Goal: Task Accomplishment & Management: Manage account settings

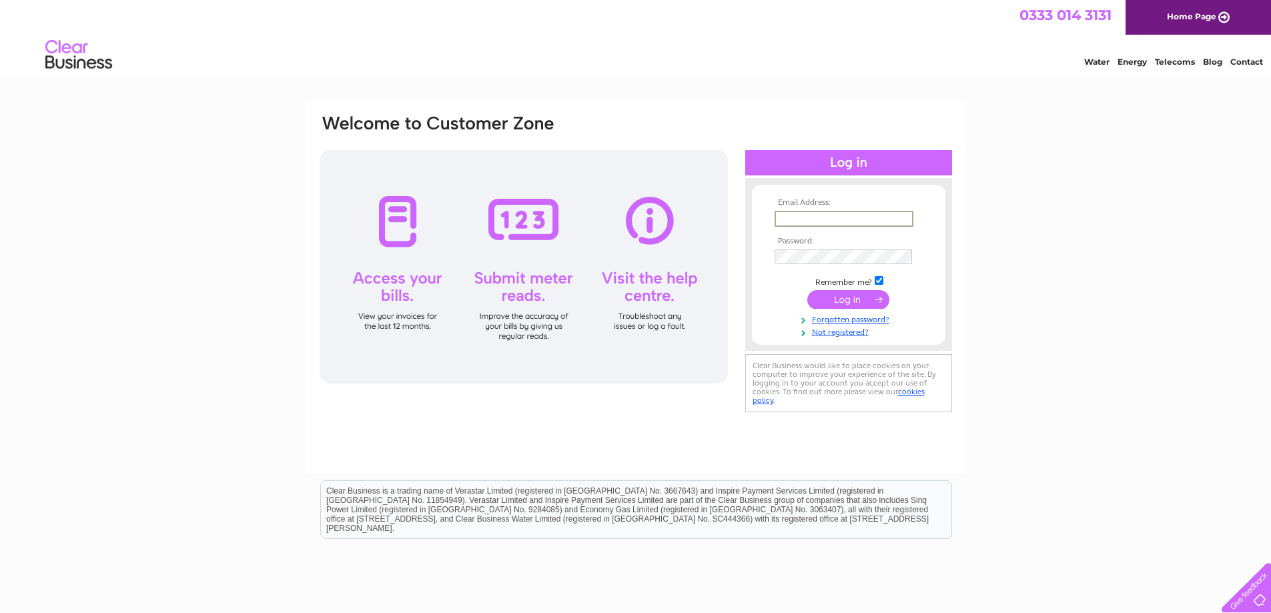
paste input "karen@absoluteescapes.com"
type input "karen@absoluteescapes.com"
click at [853, 296] on input "submit" at bounding box center [848, 299] width 82 height 19
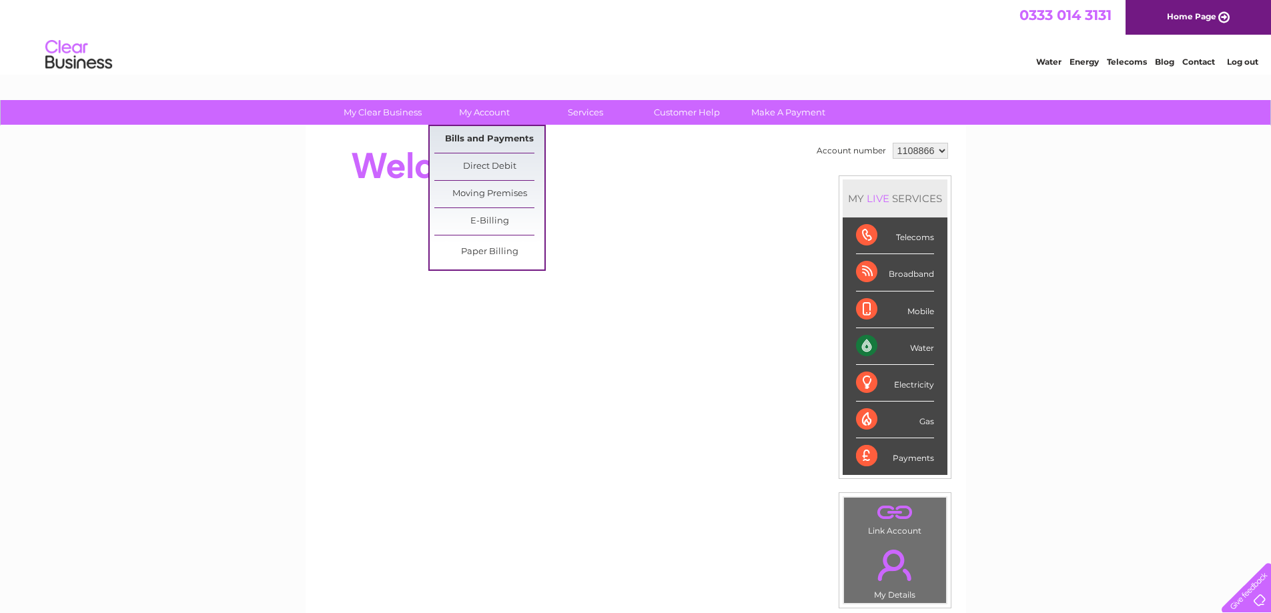
click at [473, 136] on link "Bills and Payments" at bounding box center [489, 139] width 110 height 27
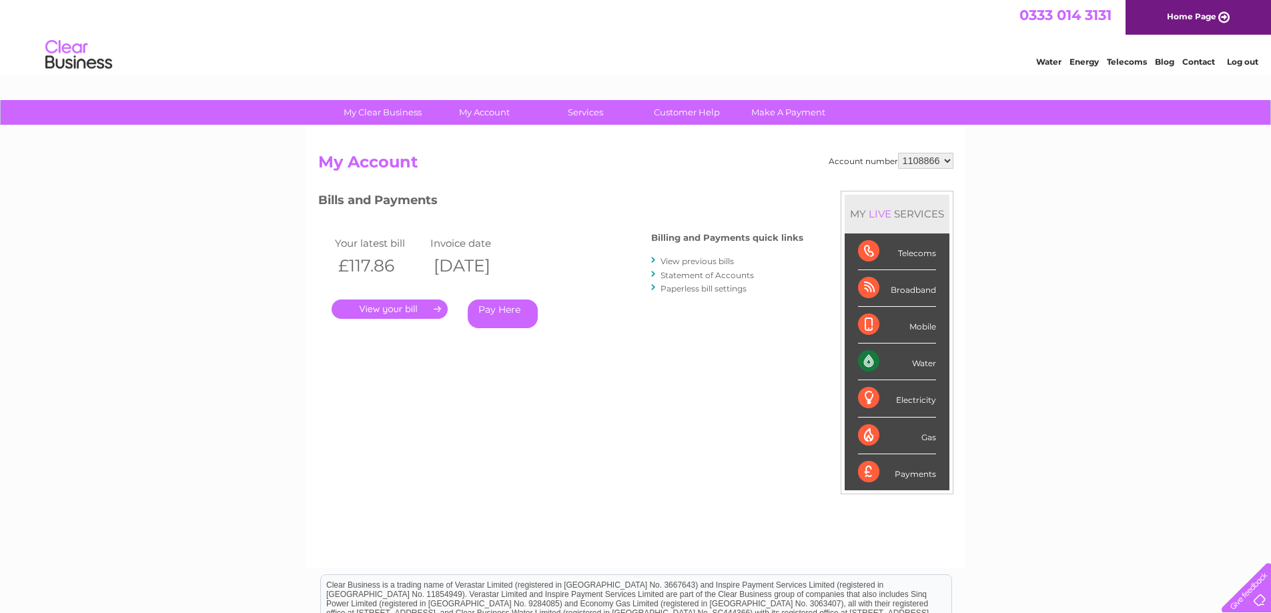
click at [410, 304] on link "." at bounding box center [390, 309] width 116 height 19
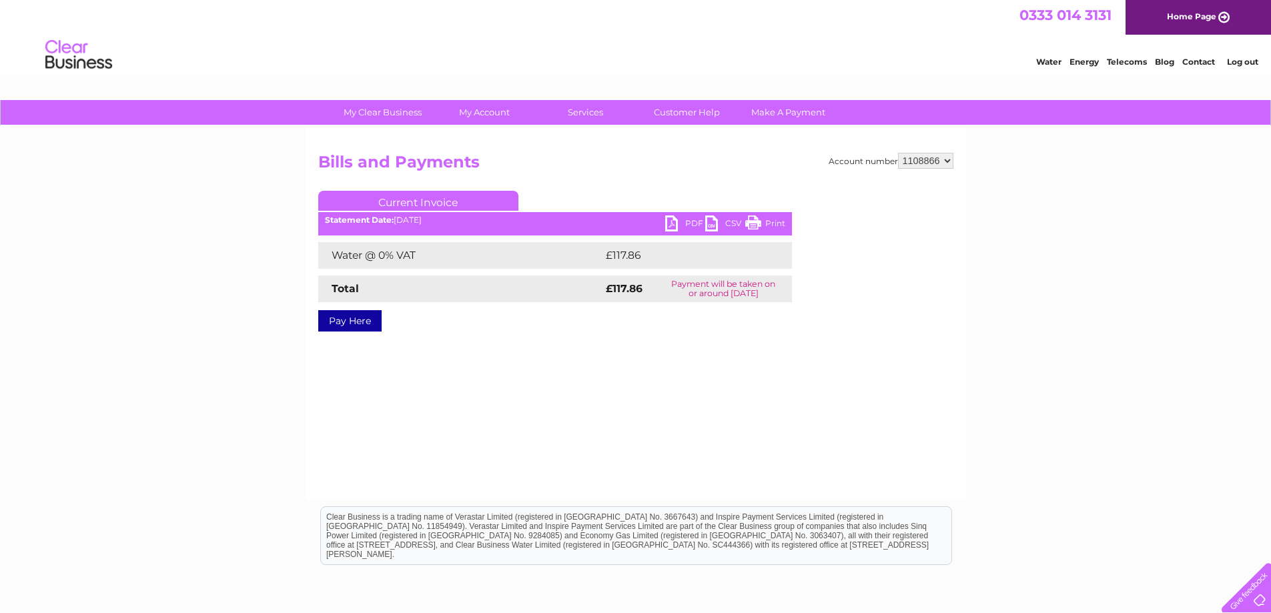
click at [918, 159] on select "1108866" at bounding box center [925, 161] width 55 height 16
click at [1032, 203] on div "My Clear Business Login Details My Details My Preferences Link Account My Accou…" at bounding box center [635, 414] width 1271 height 628
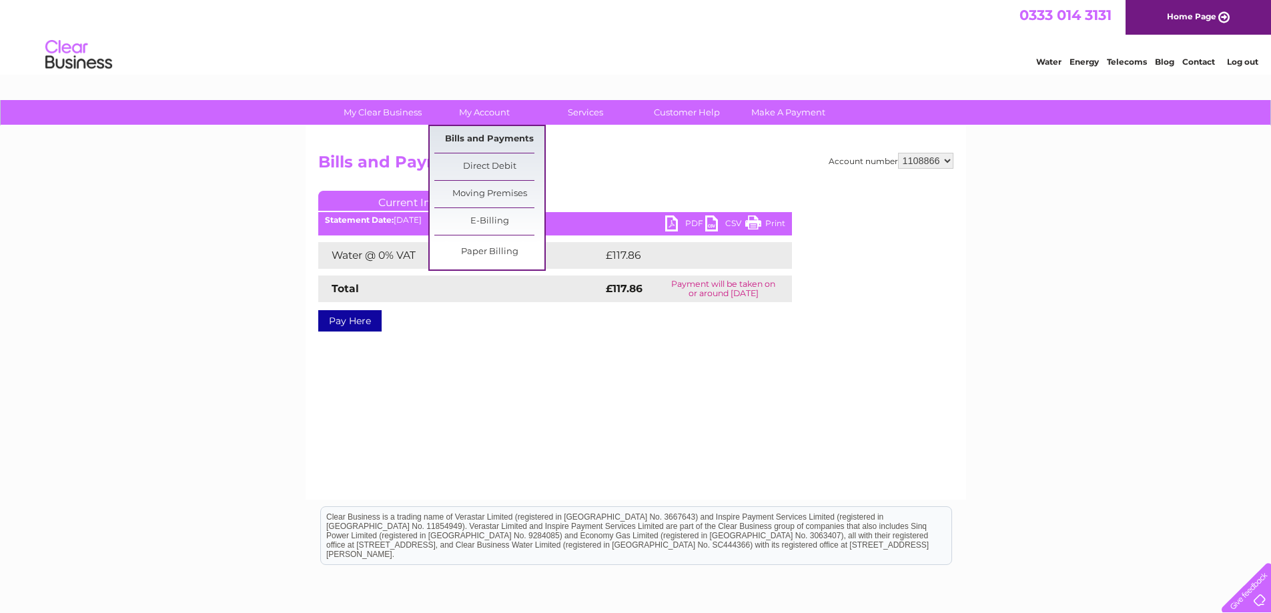
click at [488, 135] on link "Bills and Payments" at bounding box center [489, 139] width 110 height 27
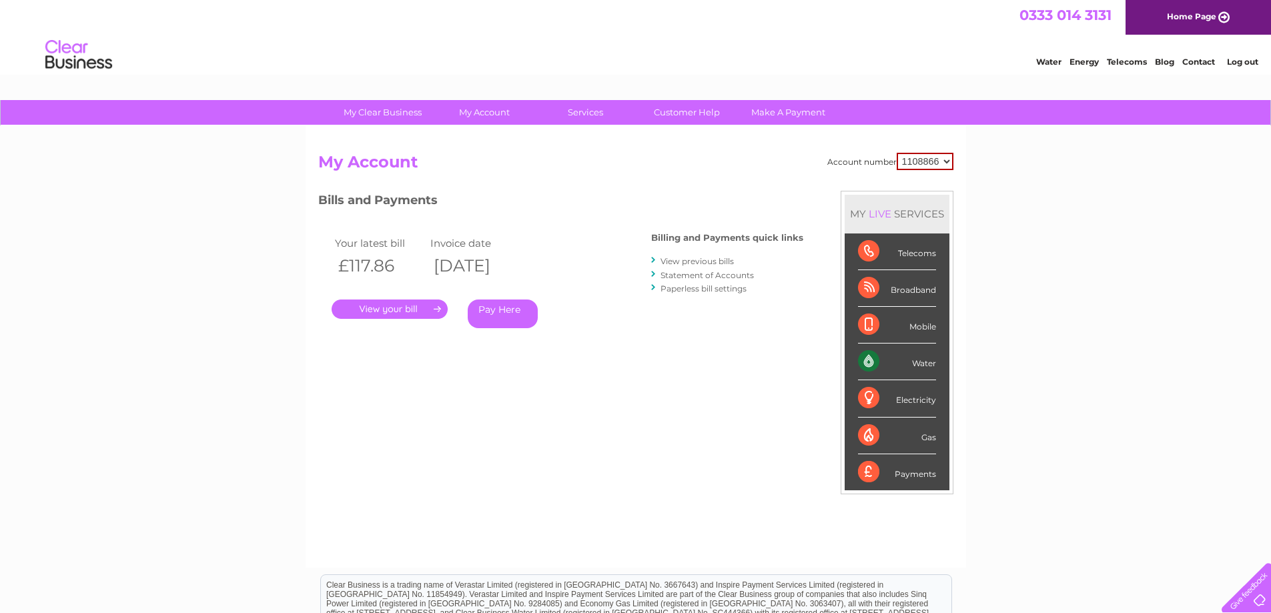
click at [705, 257] on link "View previous bills" at bounding box center [697, 261] width 73 height 10
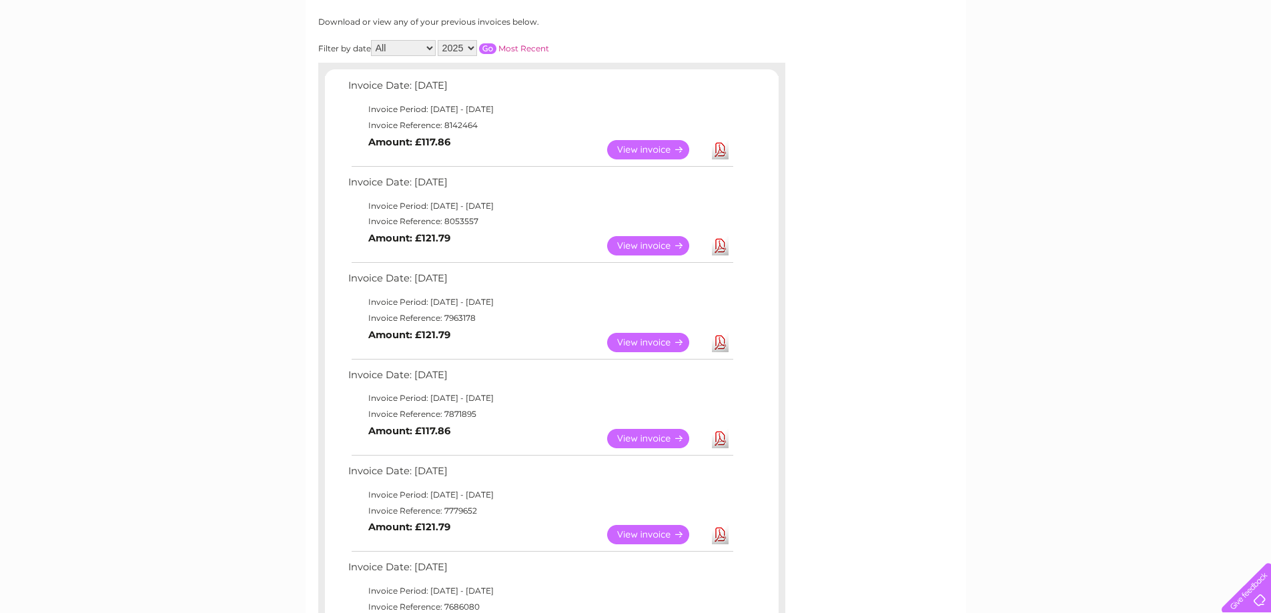
scroll to position [133, 0]
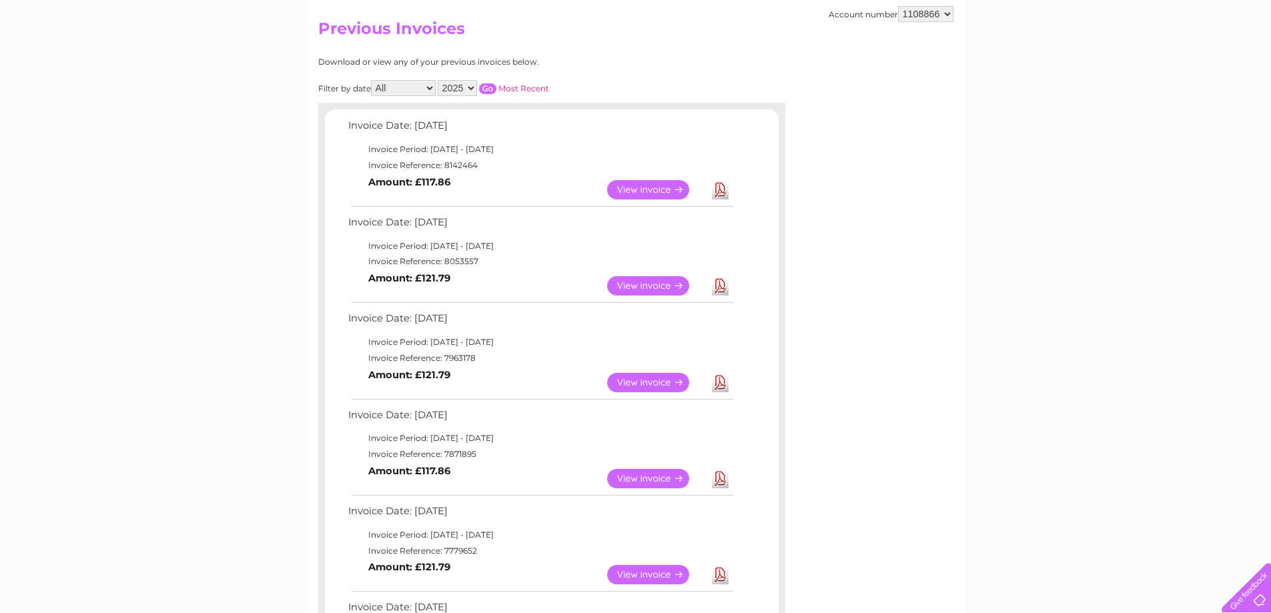
click at [650, 284] on link "View" at bounding box center [656, 285] width 98 height 19
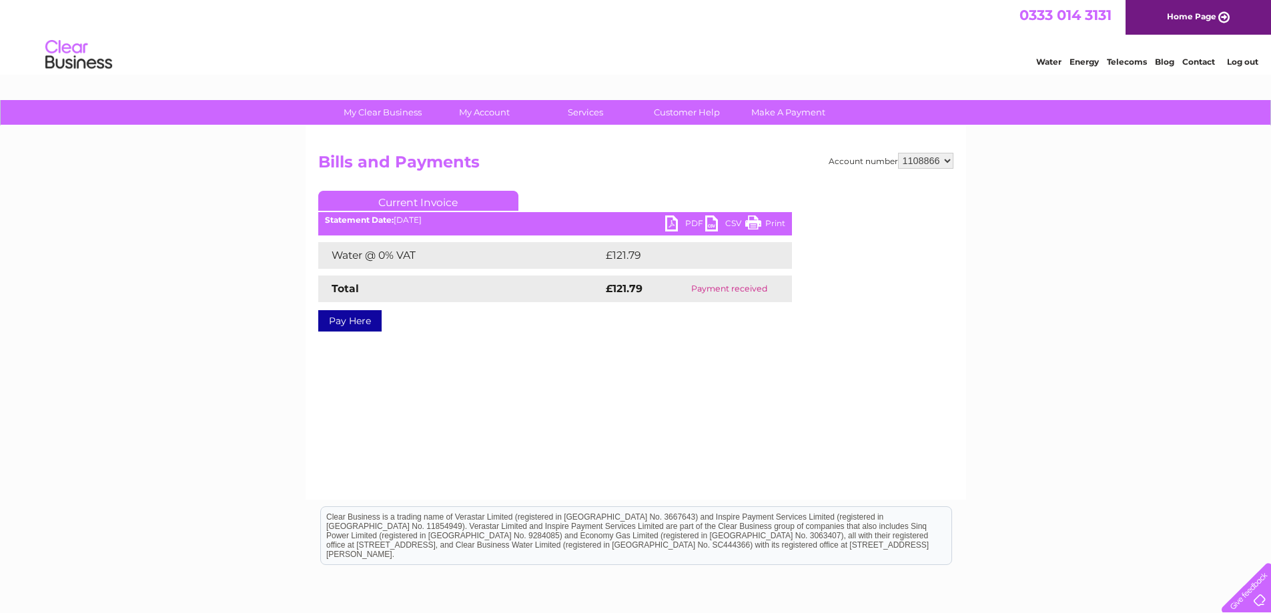
click at [682, 218] on link "PDF" at bounding box center [685, 225] width 40 height 19
click at [264, 203] on div "My Clear Business Login Details My Details My Preferences Link Account My Accou…" at bounding box center [635, 414] width 1271 height 628
